Goal: Check status: Check status

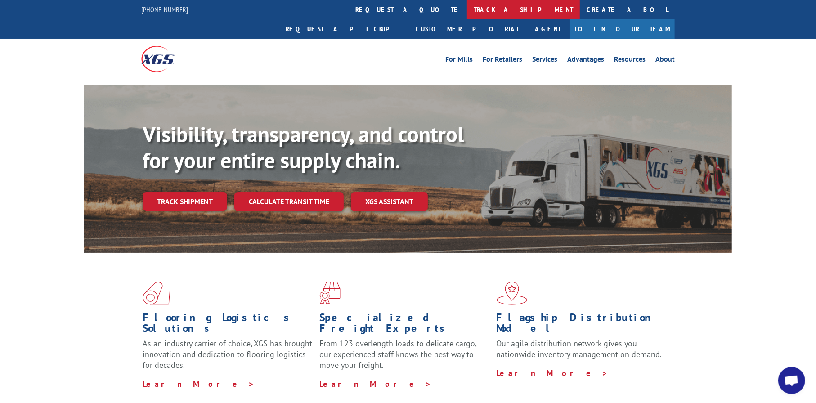
click at [467, 11] on link "track a shipment" at bounding box center [523, 9] width 113 height 19
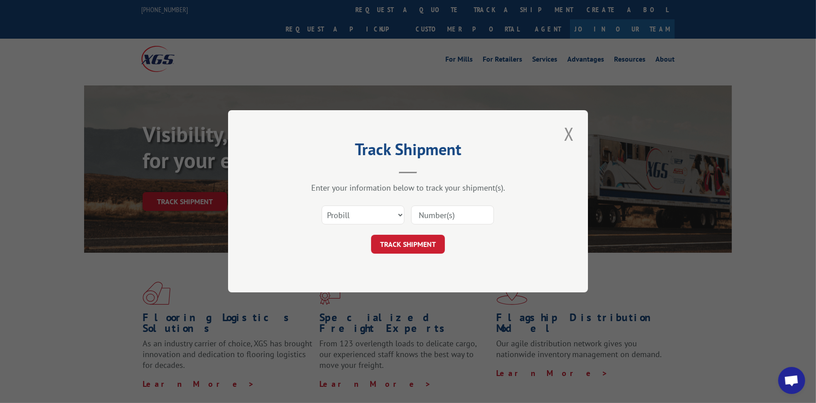
click at [431, 214] on input at bounding box center [452, 215] width 83 height 19
type input "17270950"
click button "TRACK SHIPMENT" at bounding box center [408, 244] width 74 height 19
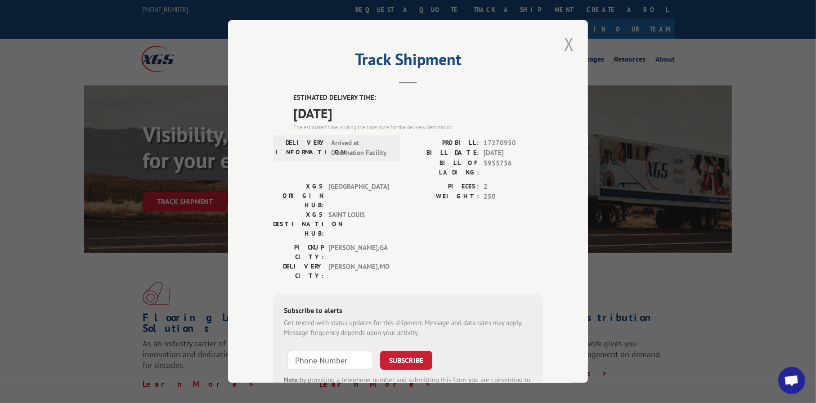
click at [563, 41] on button "Close modal" at bounding box center [568, 43] width 15 height 25
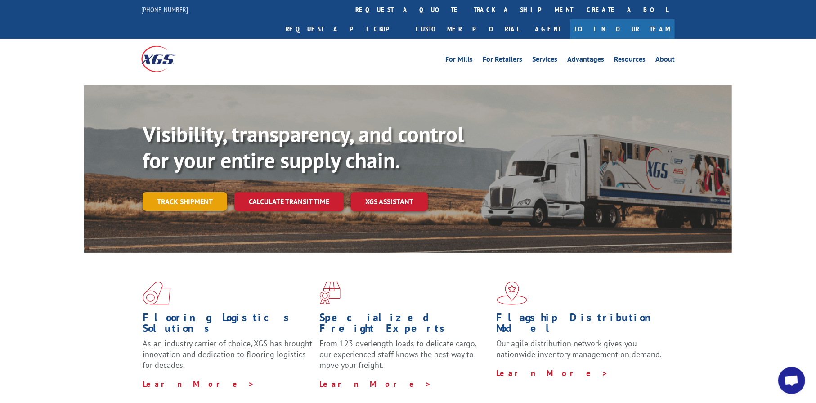
click at [185, 192] on link "Track shipment" at bounding box center [185, 201] width 85 height 19
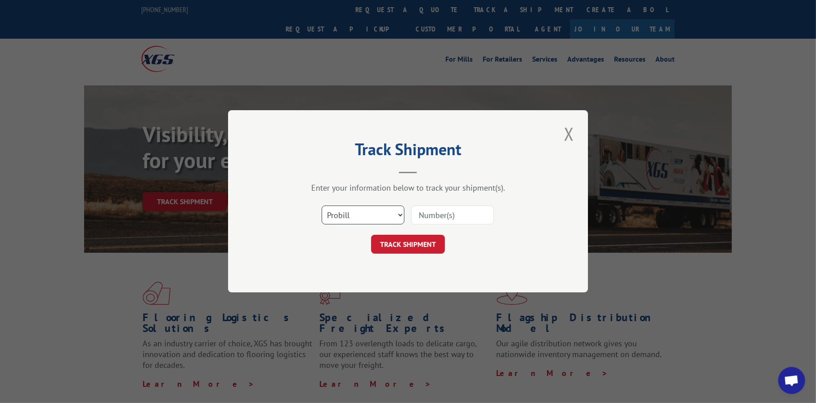
click at [399, 213] on select "Select category... Probill BOL PO" at bounding box center [363, 215] width 83 height 19
select select "bol"
click at [322, 206] on select "Select category... Probill BOL PO" at bounding box center [363, 215] width 83 height 19
click at [434, 212] on input at bounding box center [452, 215] width 83 height 19
type input "2826681"
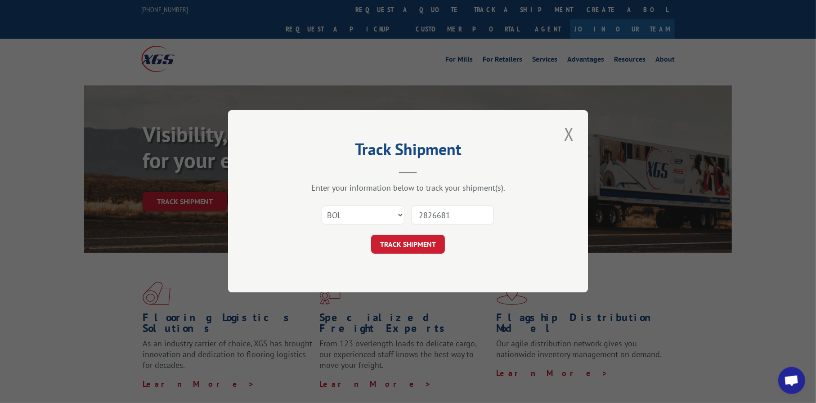
click button "TRACK SHIPMENT" at bounding box center [408, 244] width 74 height 19
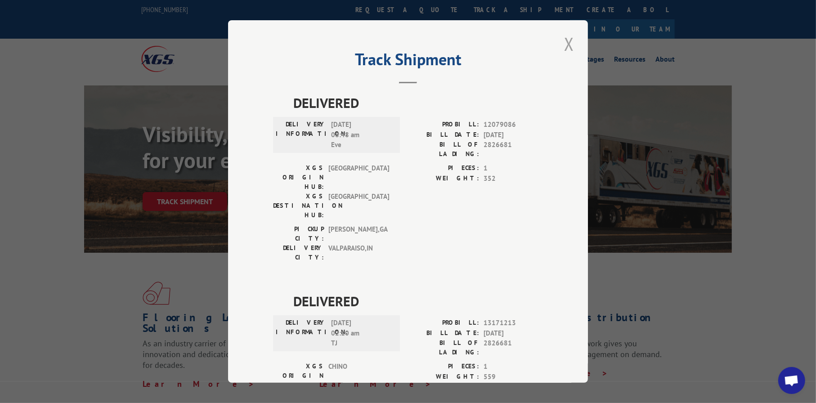
click at [566, 45] on button "Close modal" at bounding box center [568, 43] width 15 height 25
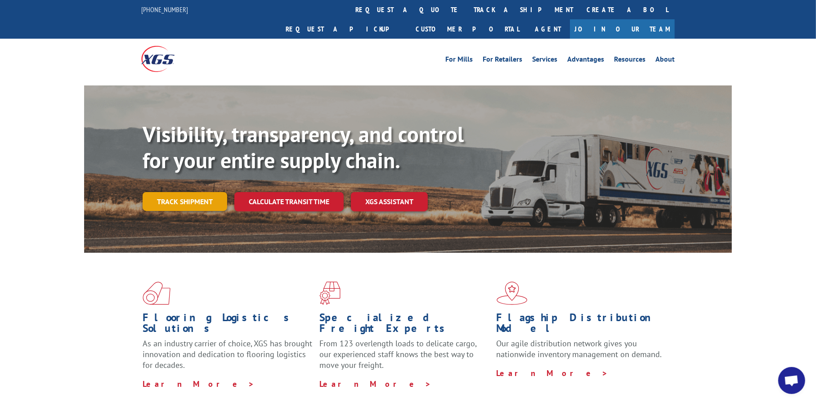
click at [185, 192] on link "Track shipment" at bounding box center [185, 201] width 85 height 19
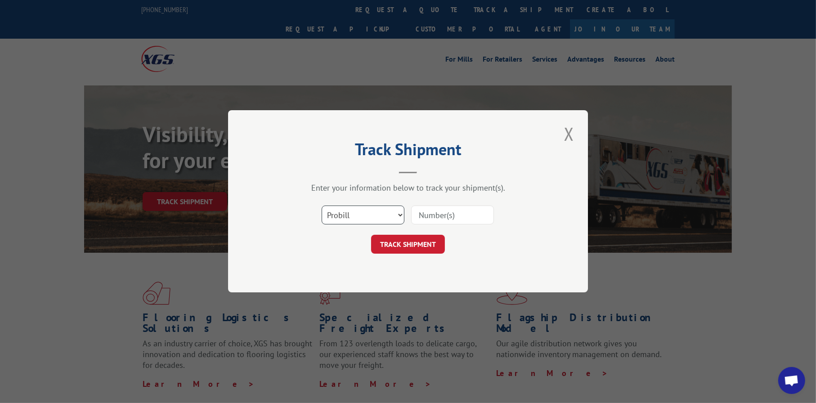
click at [400, 214] on select "Select category... Probill BOL PO" at bounding box center [363, 215] width 83 height 19
select select "bol"
click at [322, 206] on select "Select category... Probill BOL PO" at bounding box center [363, 215] width 83 height 19
click at [427, 214] on input at bounding box center [452, 215] width 83 height 19
type input "2826681"
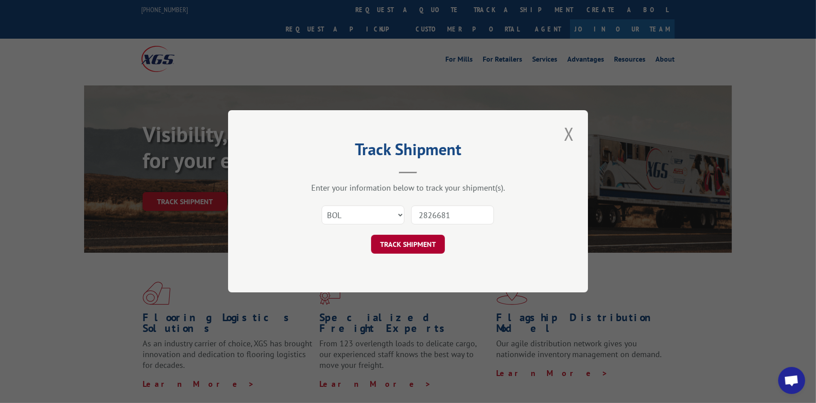
click at [413, 243] on button "TRACK SHIPMENT" at bounding box center [408, 244] width 74 height 19
